Goal: Find specific page/section: Find specific page/section

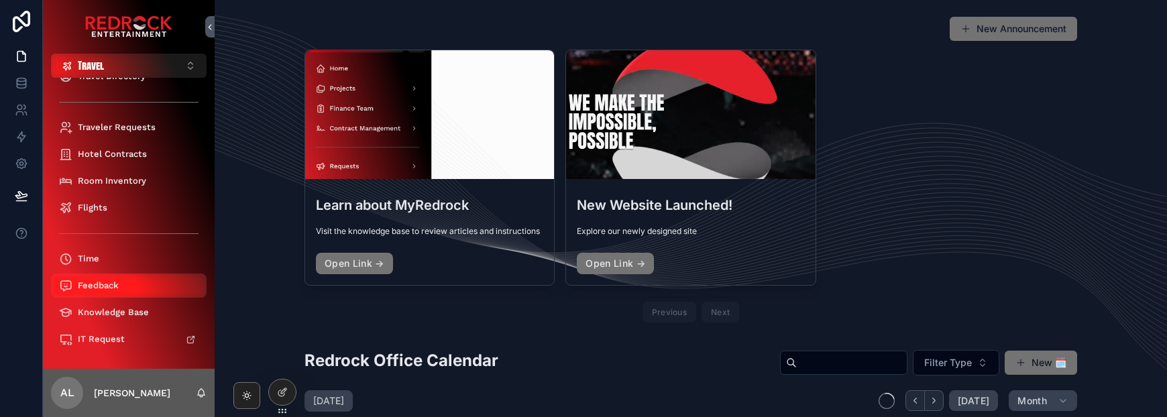
click at [105, 291] on div "Feedback" at bounding box center [128, 285] width 139 height 21
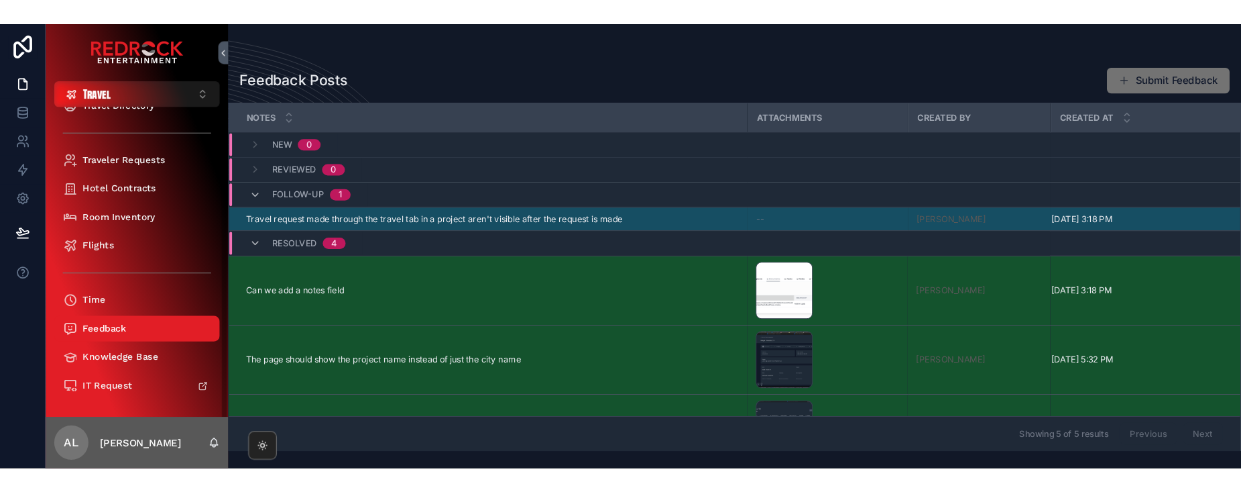
scroll to position [9, 0]
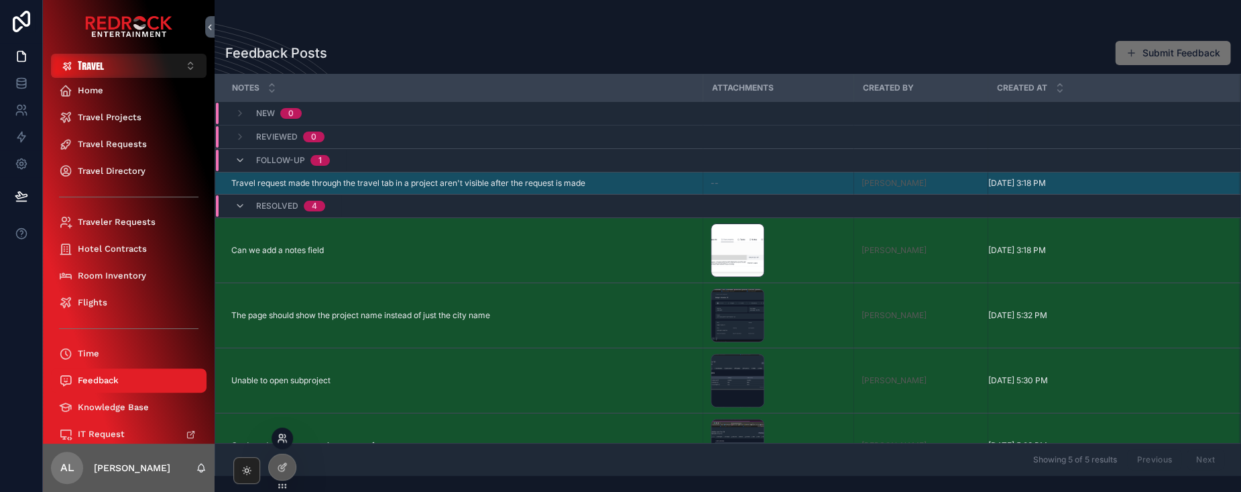
click at [282, 416] on icon at bounding box center [282, 438] width 11 height 11
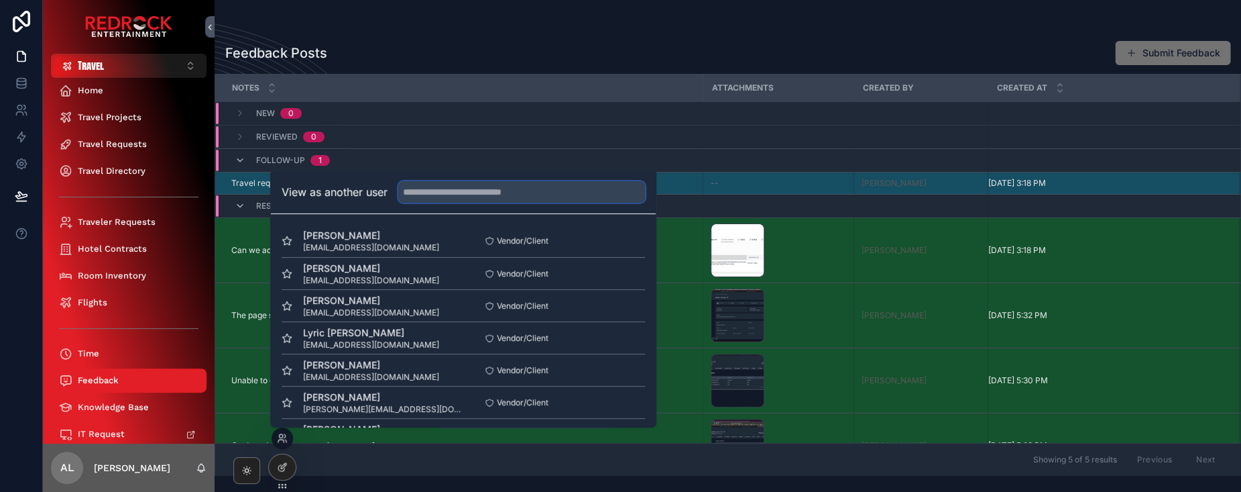
click at [462, 192] on input "text" at bounding box center [521, 191] width 247 height 21
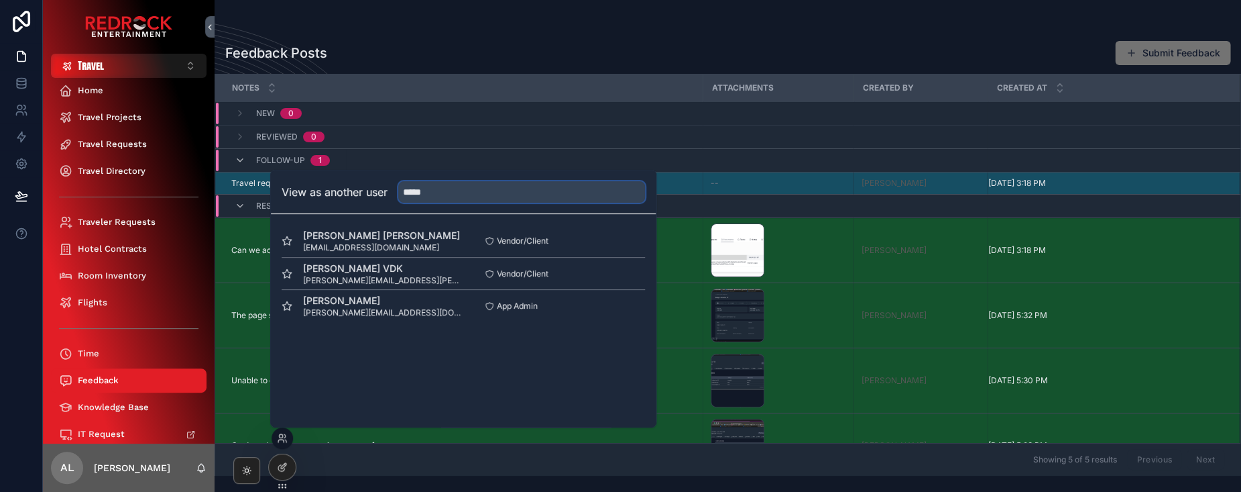
type input "*****"
drag, startPoint x: 432, startPoint y: 223, endPoint x: 407, endPoint y: 309, distance: 88.7
click at [407, 309] on span "jesse@redrockentertainment.com" at bounding box center [383, 312] width 160 height 11
click at [620, 306] on button "Select" at bounding box center [627, 305] width 35 height 19
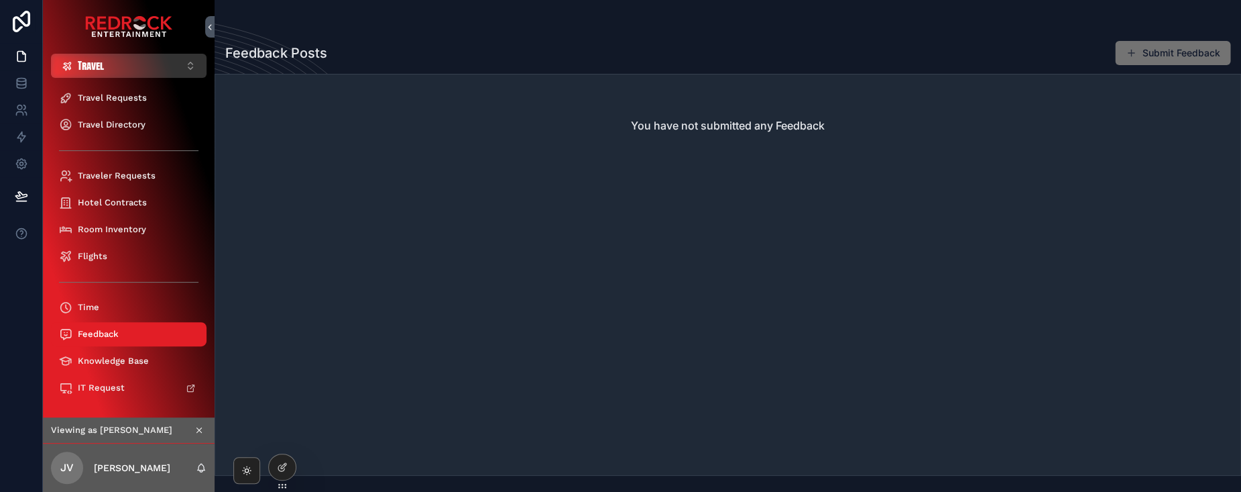
click at [72, 62] on div "Travel" at bounding box center [83, 65] width 42 height 13
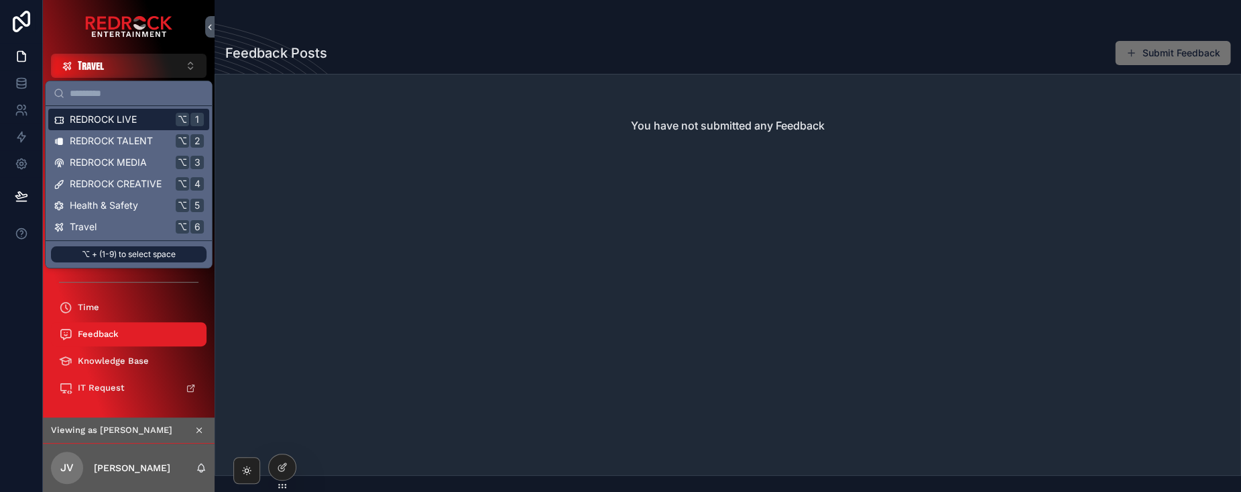
click at [109, 125] on span "REDROCK LIVE" at bounding box center [103, 119] width 67 height 13
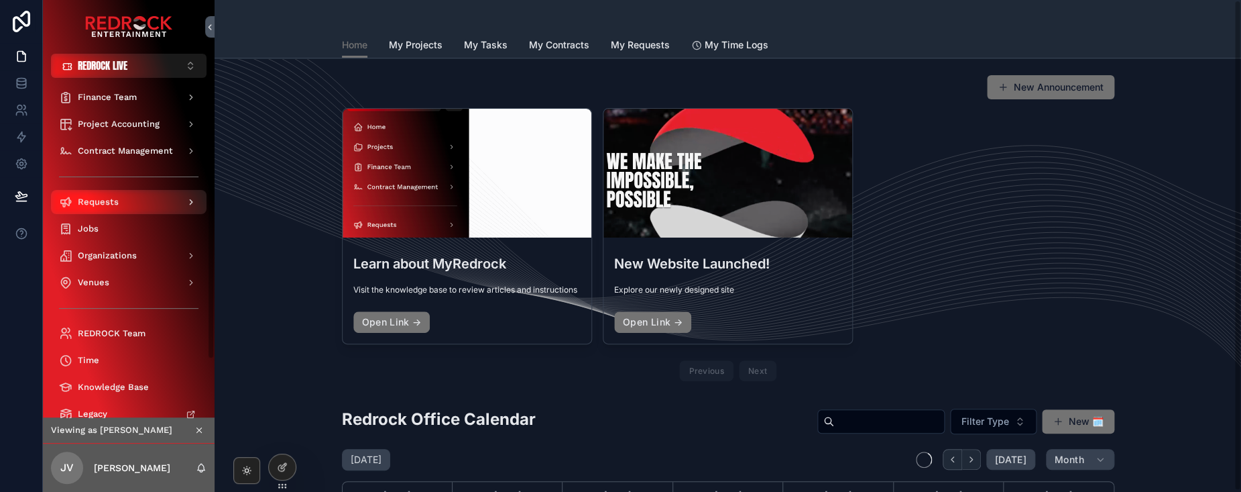
click at [107, 202] on span "Requests" at bounding box center [98, 202] width 41 height 11
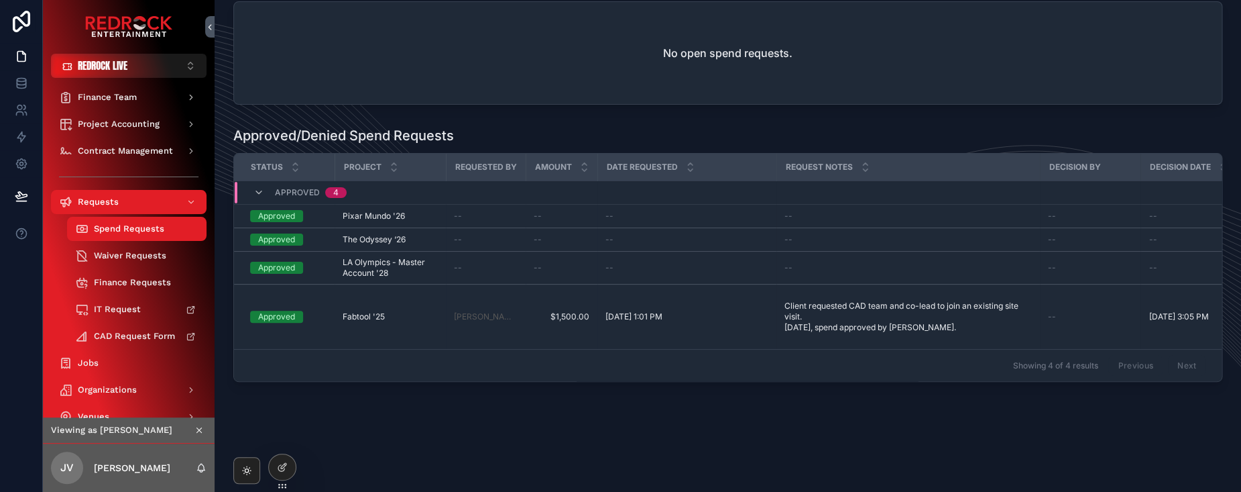
scroll to position [58, 0]
click at [282, 437] on icon at bounding box center [280, 435] width 3 height 3
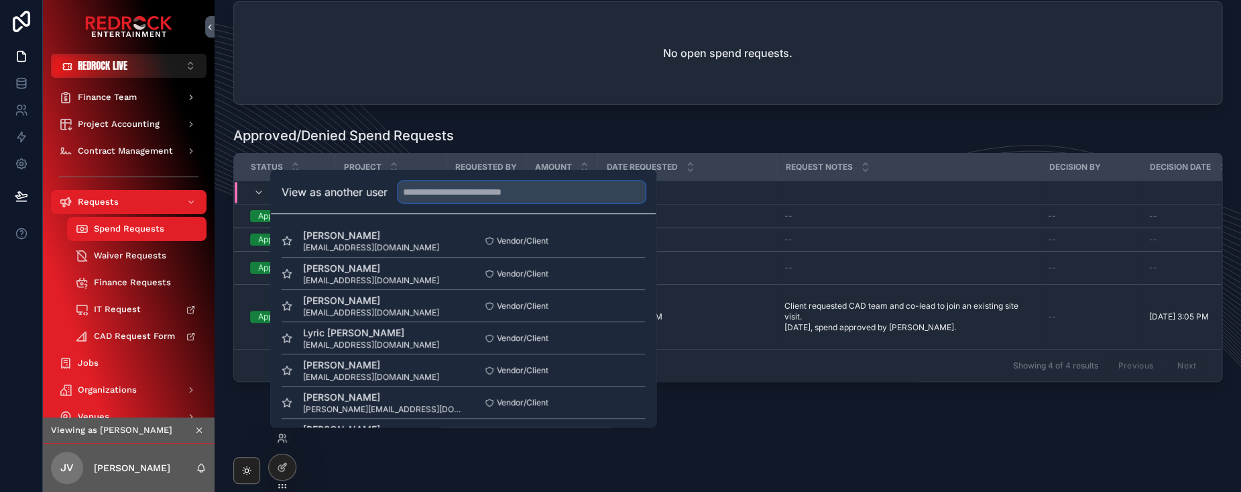
click at [452, 197] on input "text" at bounding box center [521, 191] width 247 height 21
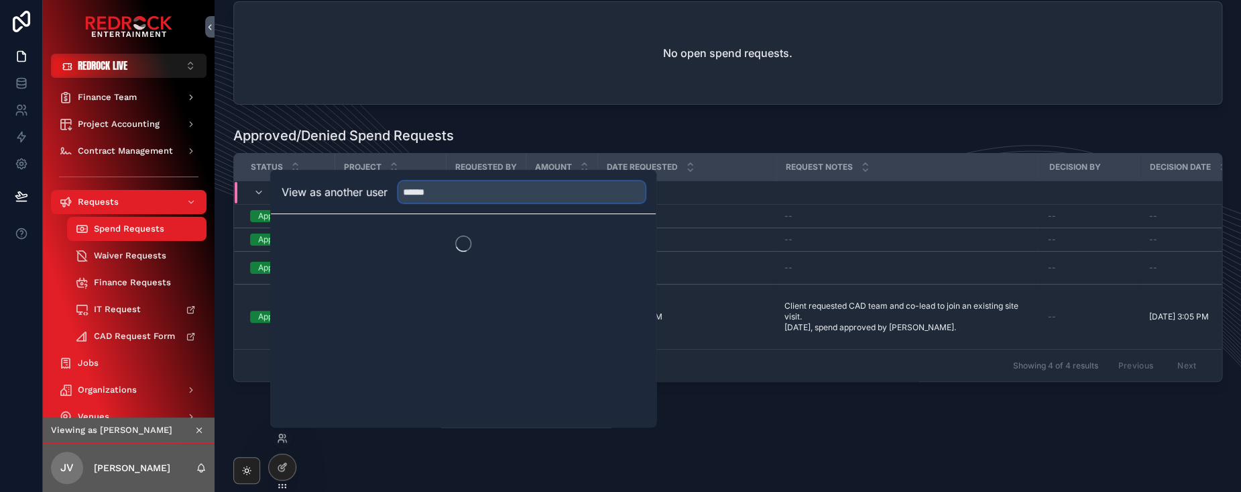
scroll to position [0, 0]
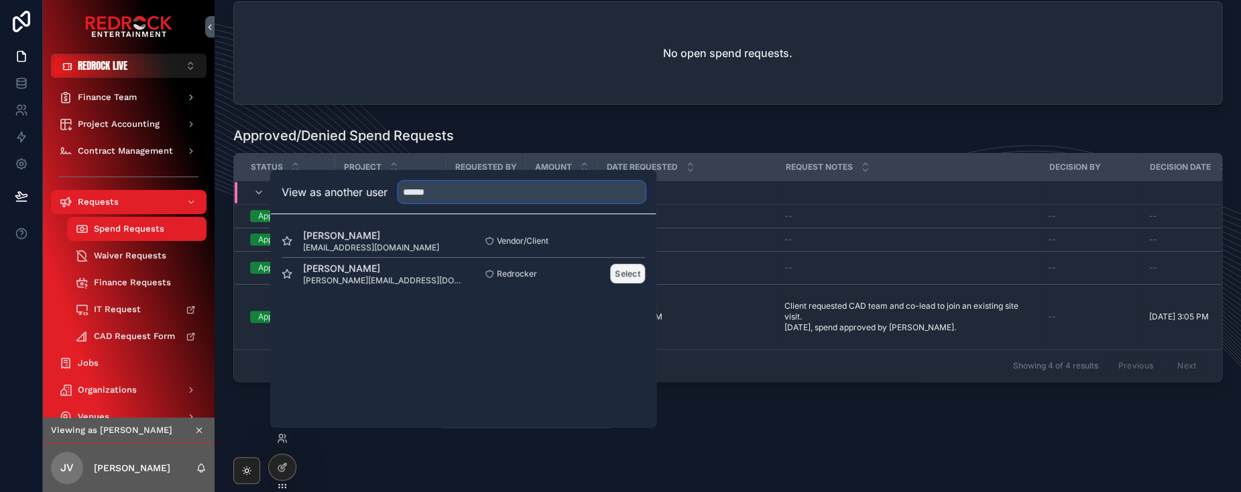
type input "******"
click at [619, 272] on button "Select" at bounding box center [627, 273] width 35 height 19
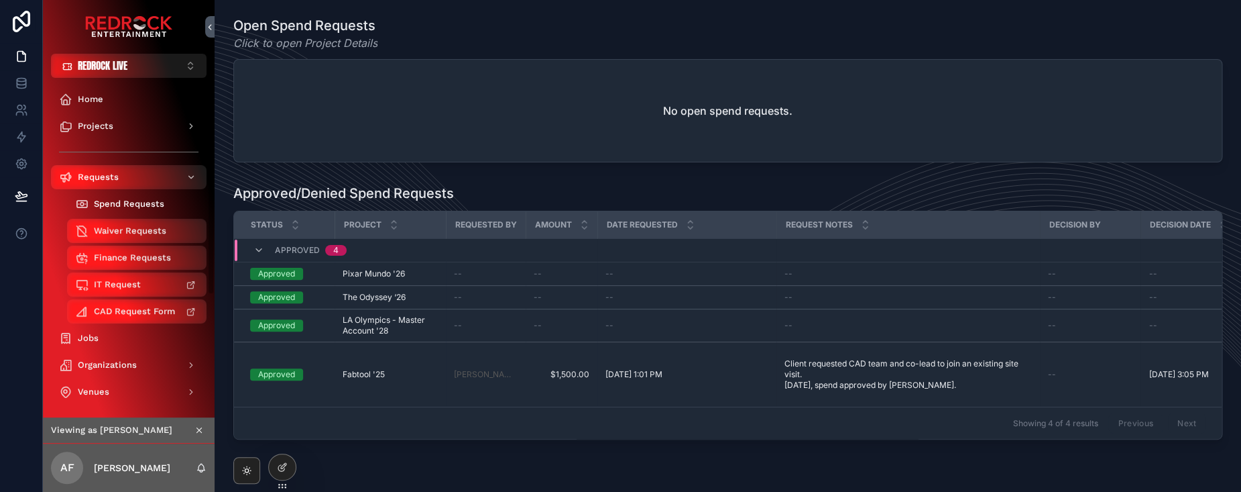
click at [125, 201] on span "Spend Requests" at bounding box center [129, 204] width 70 height 11
click at [132, 204] on span "Spend Requests" at bounding box center [129, 204] width 70 height 11
click at [149, 169] on div "Requests" at bounding box center [128, 176] width 139 height 21
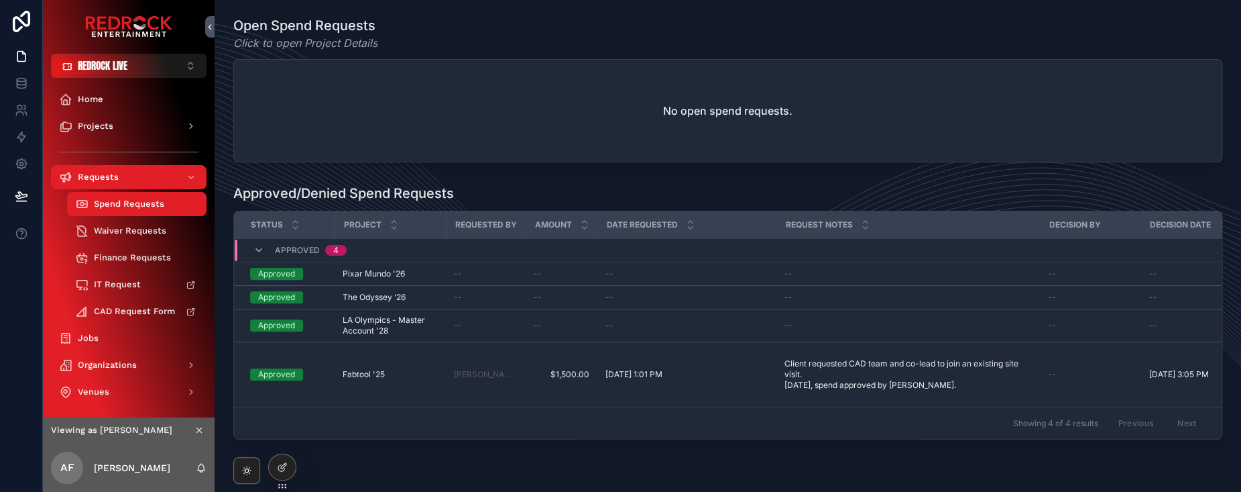
click at [149, 169] on div "Requests" at bounding box center [128, 176] width 139 height 21
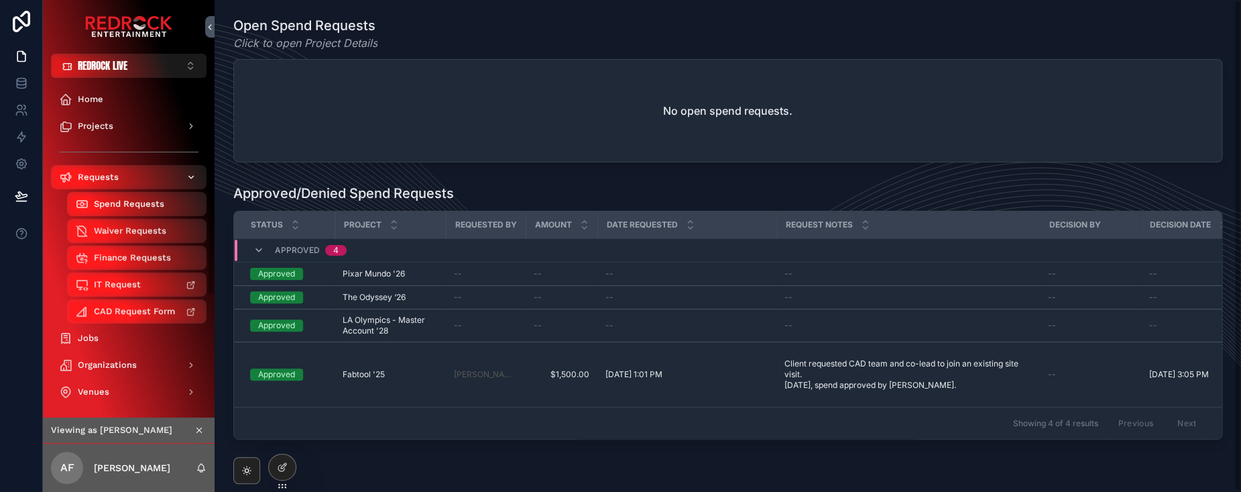
click at [149, 178] on div "Requests" at bounding box center [128, 176] width 139 height 21
click at [148, 262] on span "Finance Requests" at bounding box center [132, 257] width 77 height 11
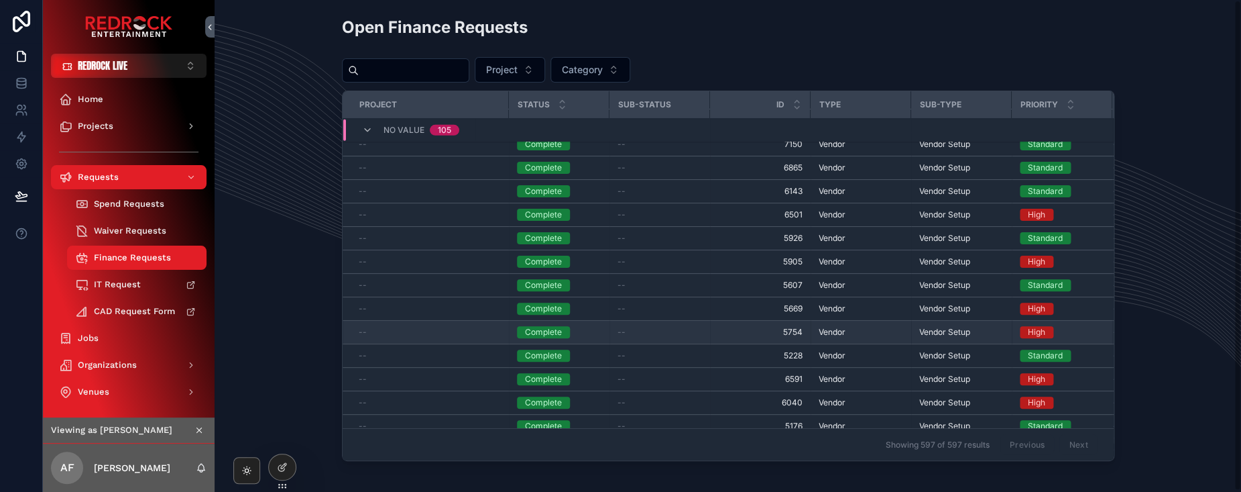
scroll to position [12783, 0]
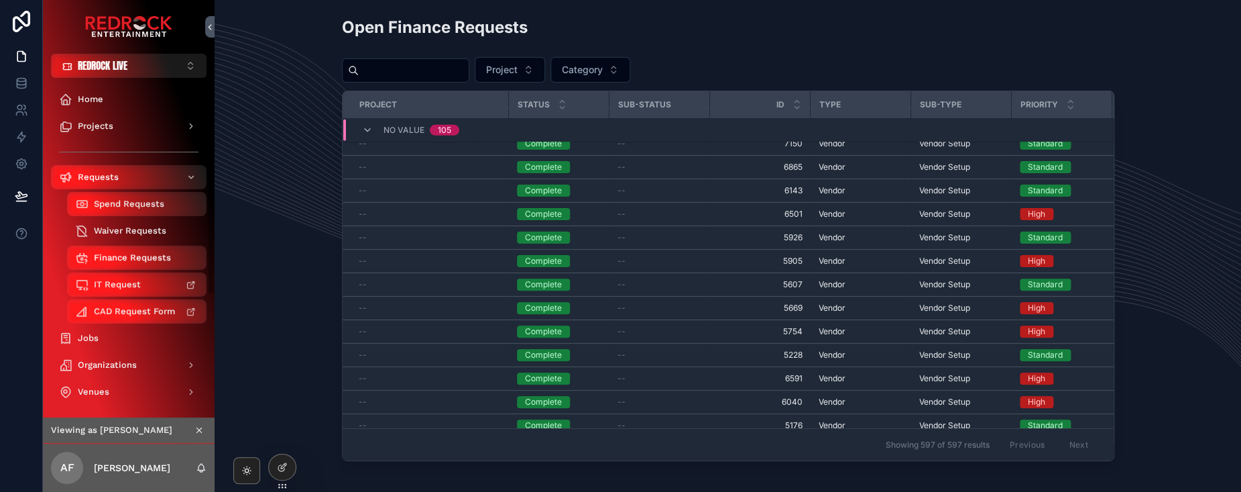
click at [156, 232] on span "Waiver Requests" at bounding box center [130, 230] width 72 height 11
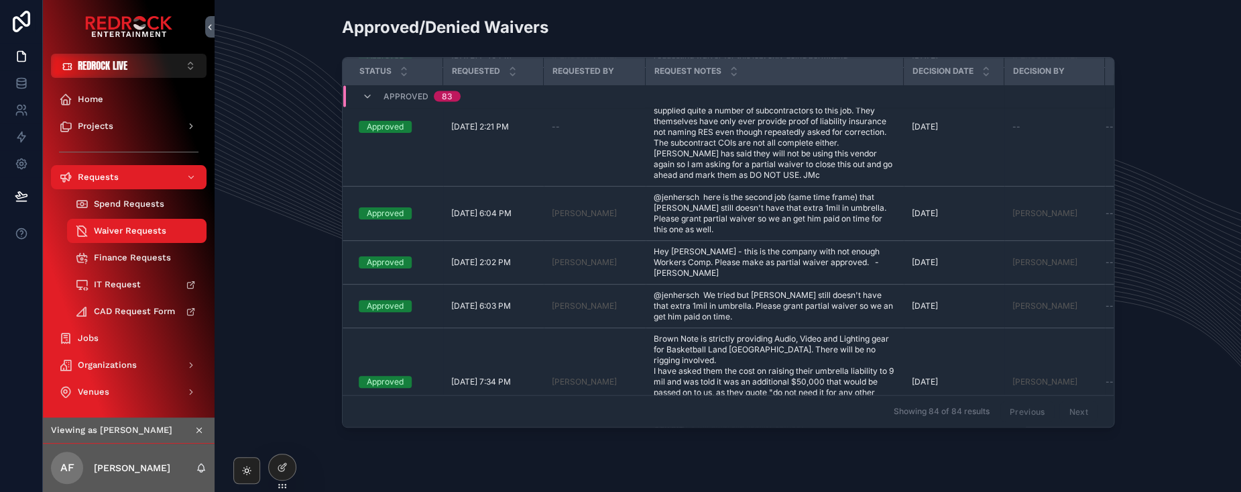
scroll to position [1077, 0]
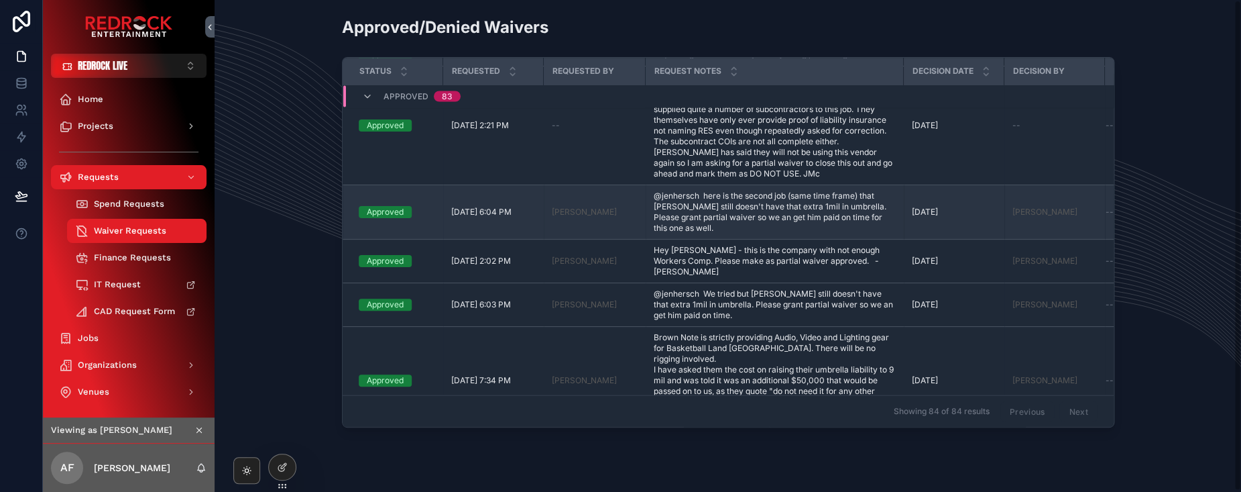
click at [492, 239] on td "[DATE] 6:04 PM [DATE] 6:04 PM" at bounding box center [493, 212] width 101 height 54
click at [416, 218] on div "Approved" at bounding box center [397, 212] width 76 height 12
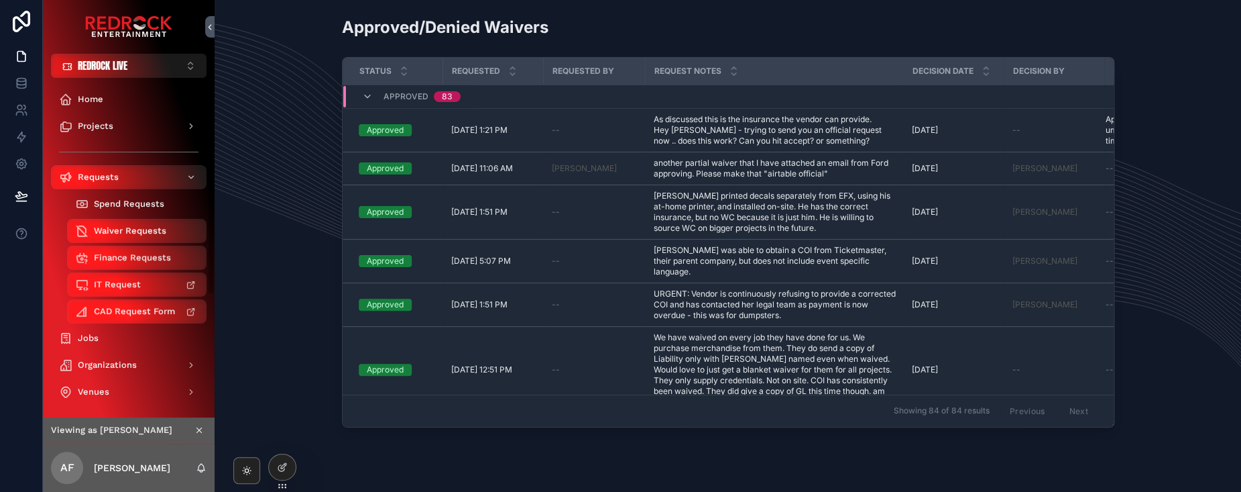
click at [126, 205] on span "Spend Requests" at bounding box center [129, 204] width 70 height 11
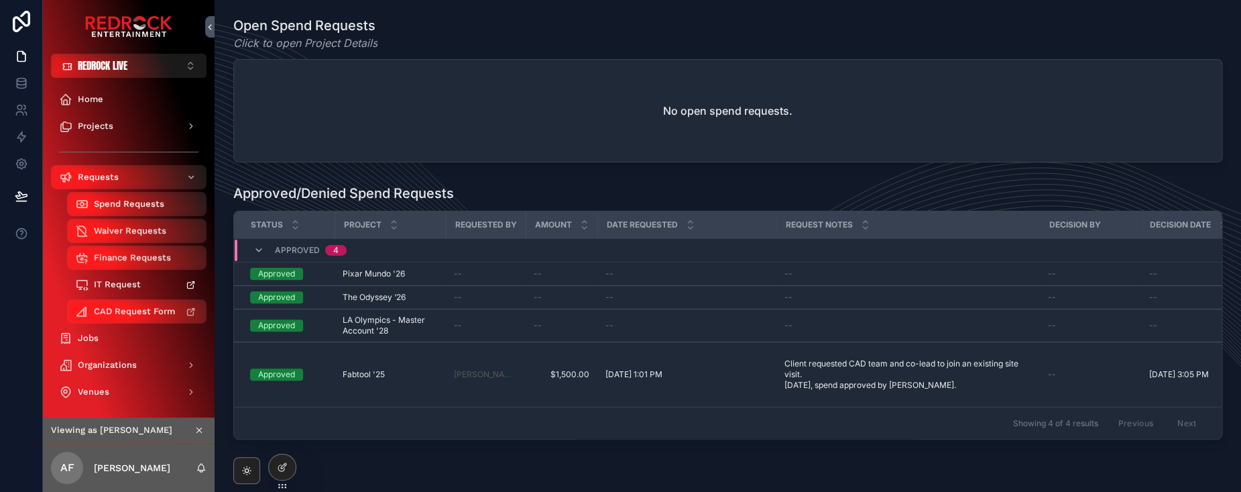
click at [105, 282] on span "IT Request" at bounding box center [117, 284] width 47 height 11
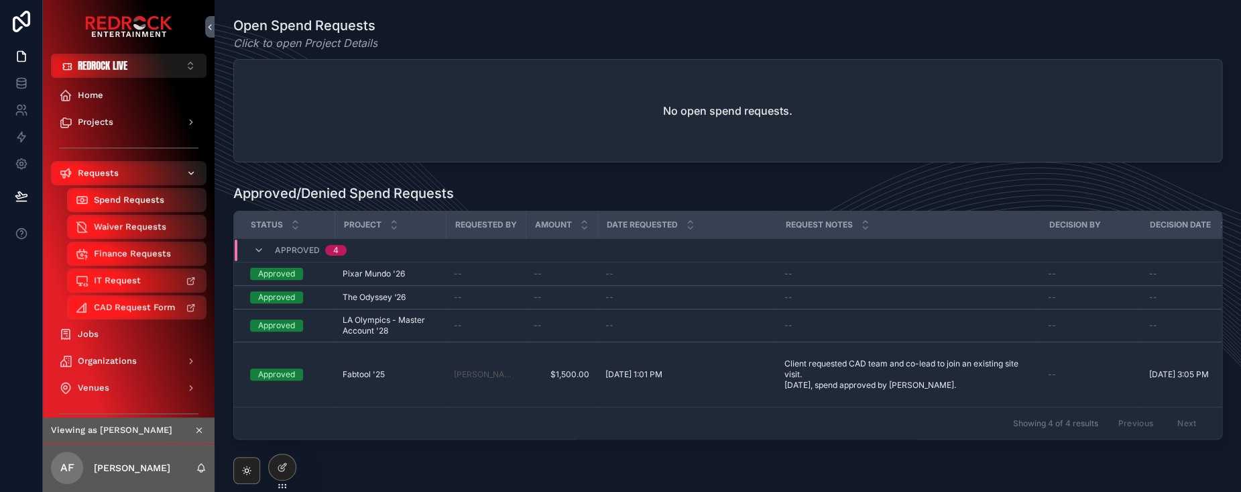
click at [113, 171] on span "Requests" at bounding box center [98, 173] width 41 height 11
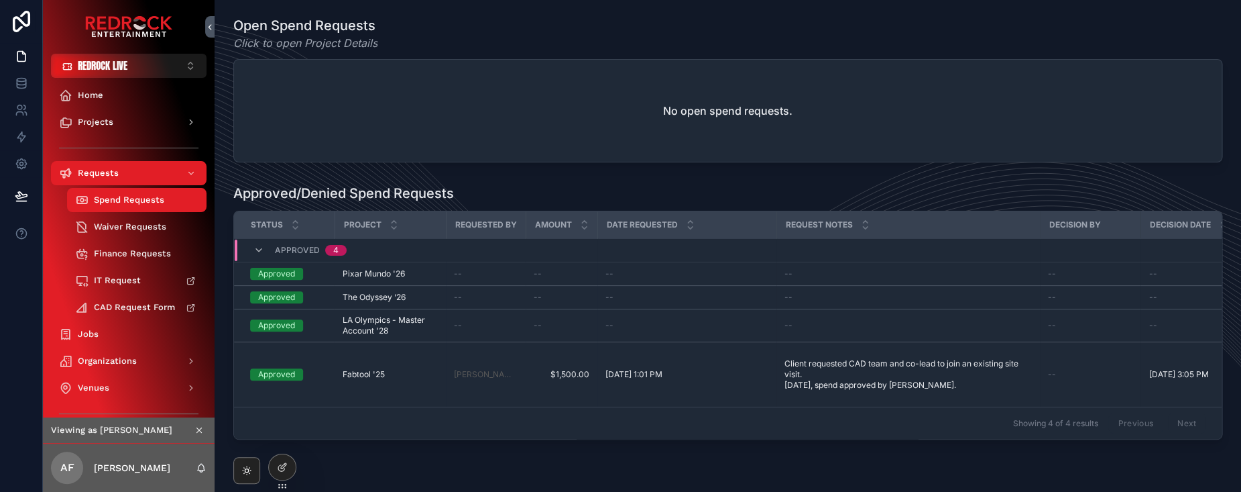
click at [113, 171] on span "Requests" at bounding box center [98, 173] width 41 height 11
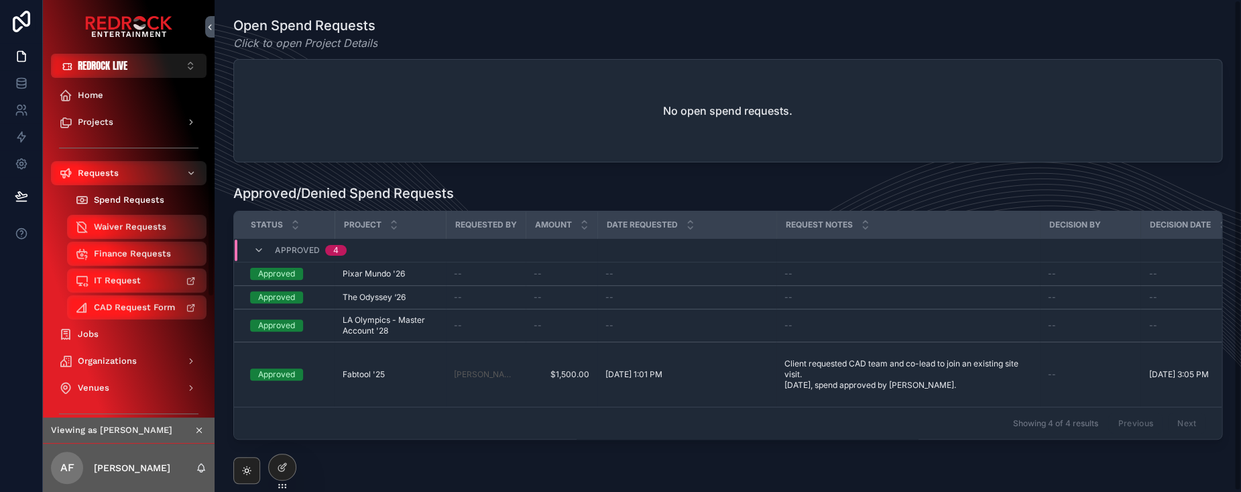
click at [115, 206] on div "Spend Requests" at bounding box center [136, 199] width 123 height 21
click at [113, 229] on span "Waiver Requests" at bounding box center [130, 226] width 72 height 11
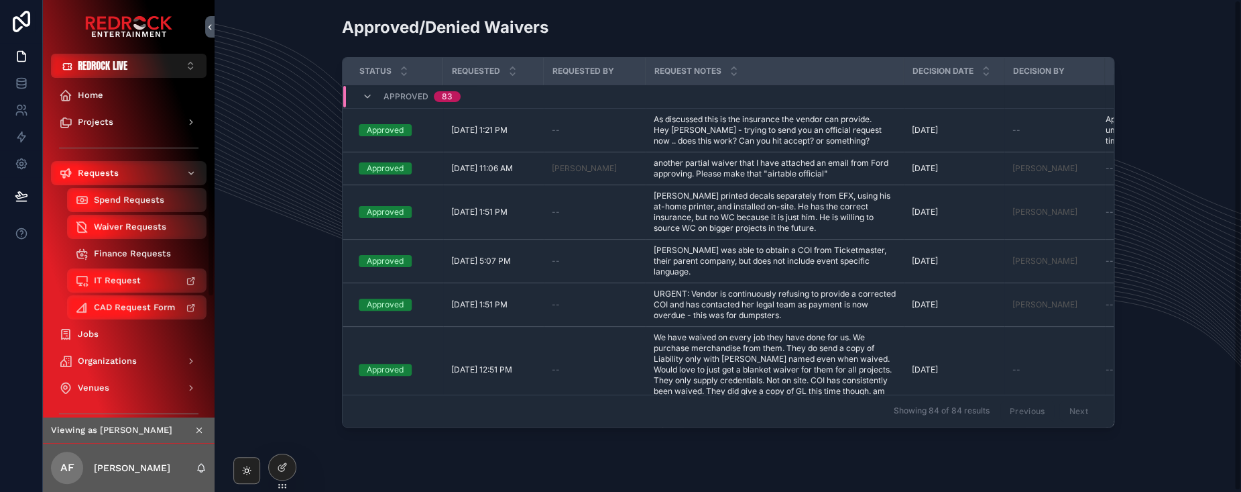
click at [119, 258] on span "Finance Requests" at bounding box center [132, 253] width 77 height 11
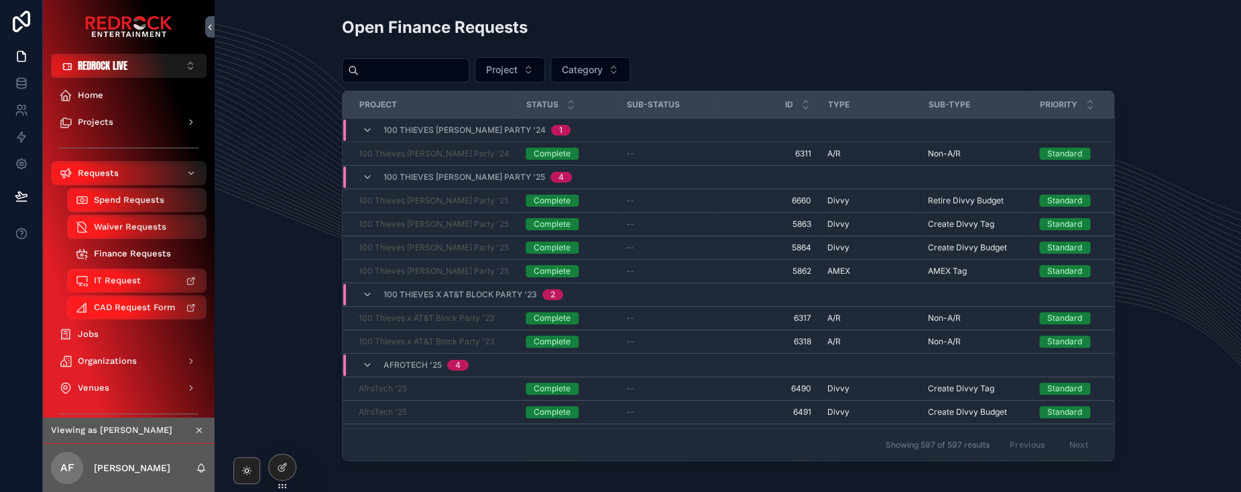
click at [124, 254] on span "Finance Requests" at bounding box center [132, 253] width 77 height 11
click at [121, 174] on div "Requests" at bounding box center [128, 172] width 139 height 21
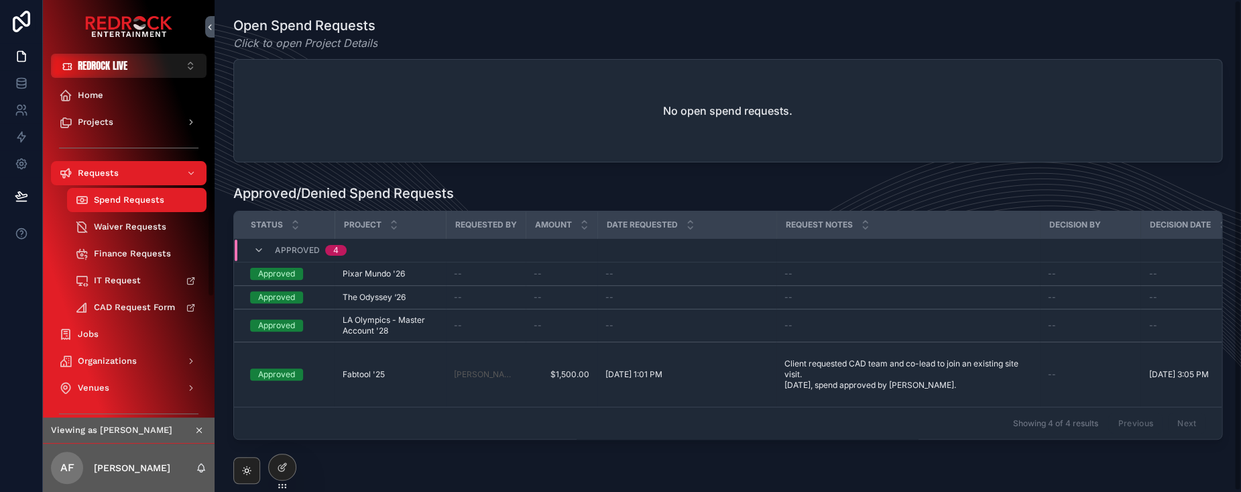
click at [121, 174] on div "Requests" at bounding box center [128, 172] width 139 height 21
